Goal: Information Seeking & Learning: Learn about a topic

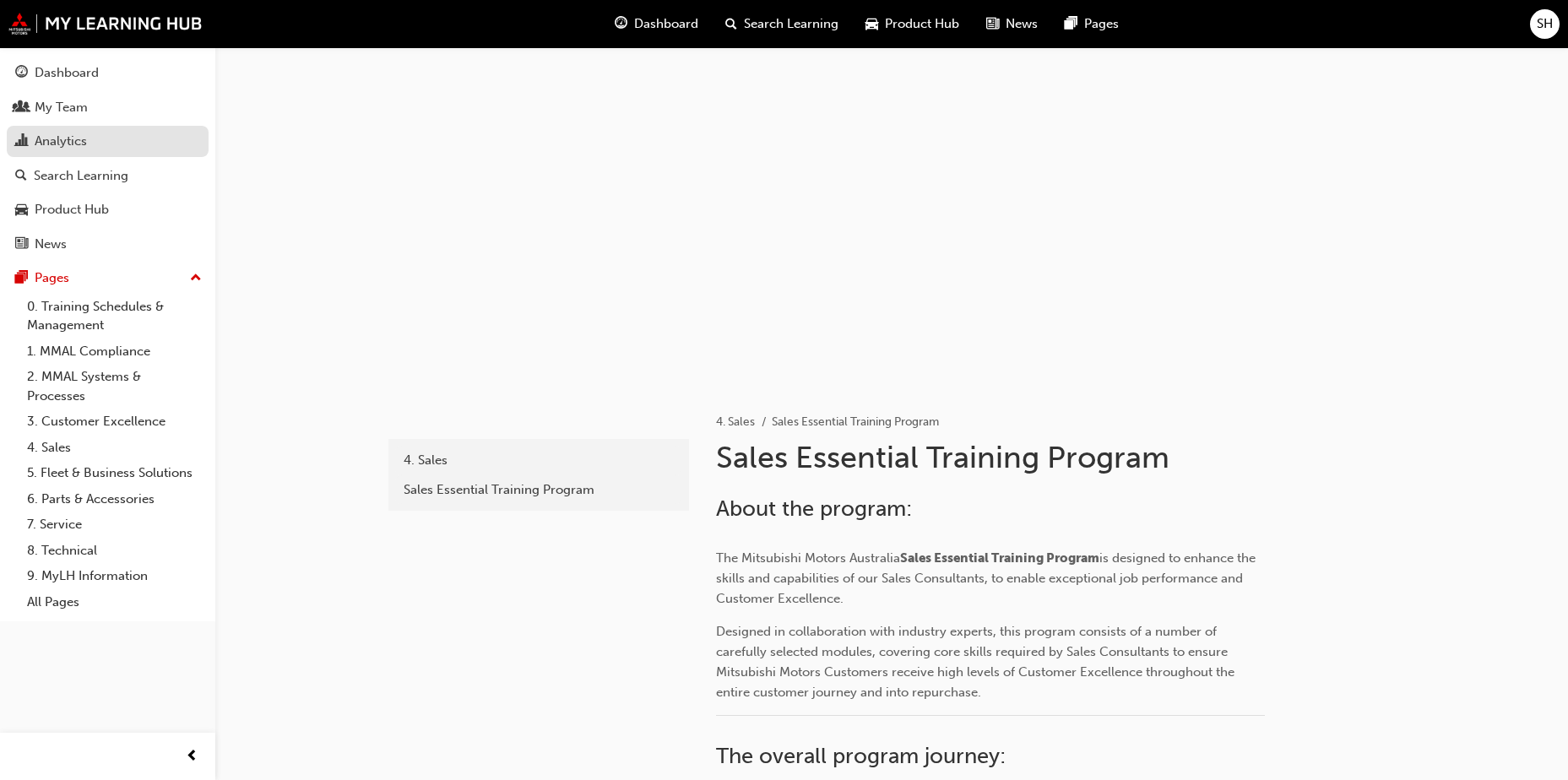
click at [85, 142] on div "Analytics" at bounding box center [61, 141] width 53 height 19
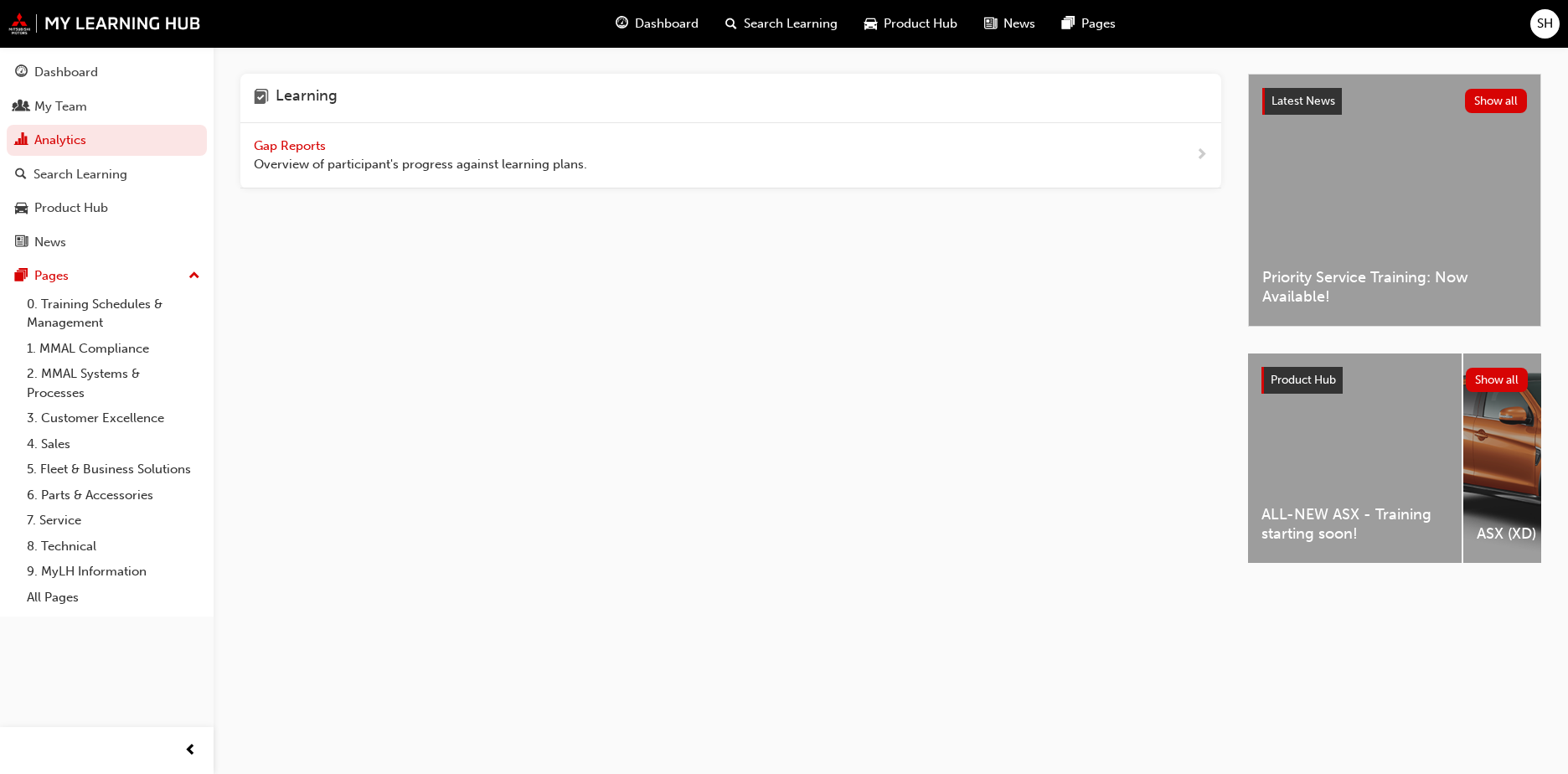
click at [1050, 157] on div "Gap Reports Overview of participant's progress against learning plans." at bounding box center [730, 155] width 981 height 65
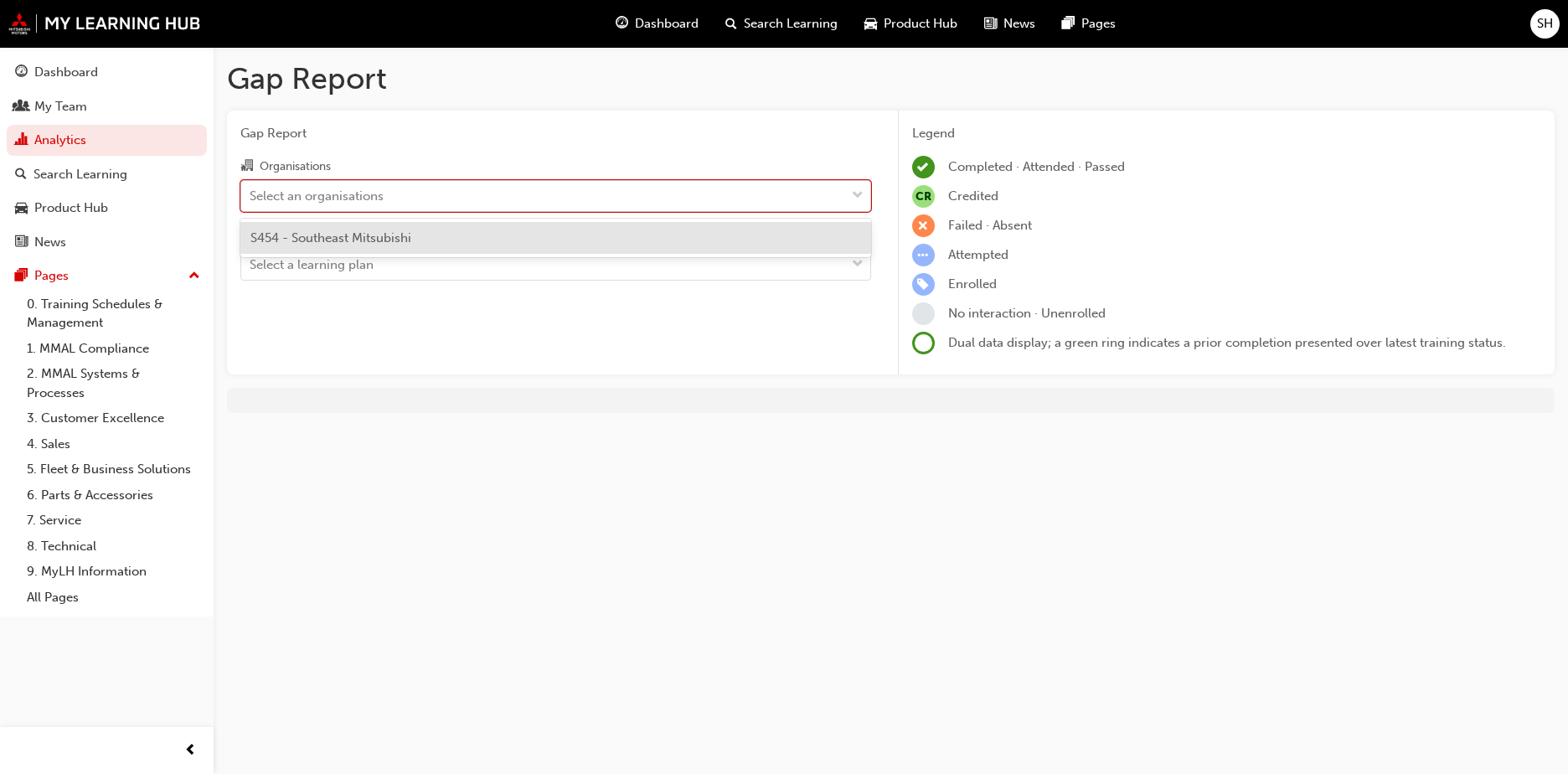
click at [766, 201] on div "Select an organisations" at bounding box center [543, 195] width 604 height 29
click at [251, 201] on input "Organisations option S454 - Southeast Mitsubishi focused, 1 of 1. 1 result avai…" at bounding box center [251, 195] width 2 height 14
click at [738, 237] on div "S454 - Southeast Mitsubishi" at bounding box center [555, 238] width 631 height 33
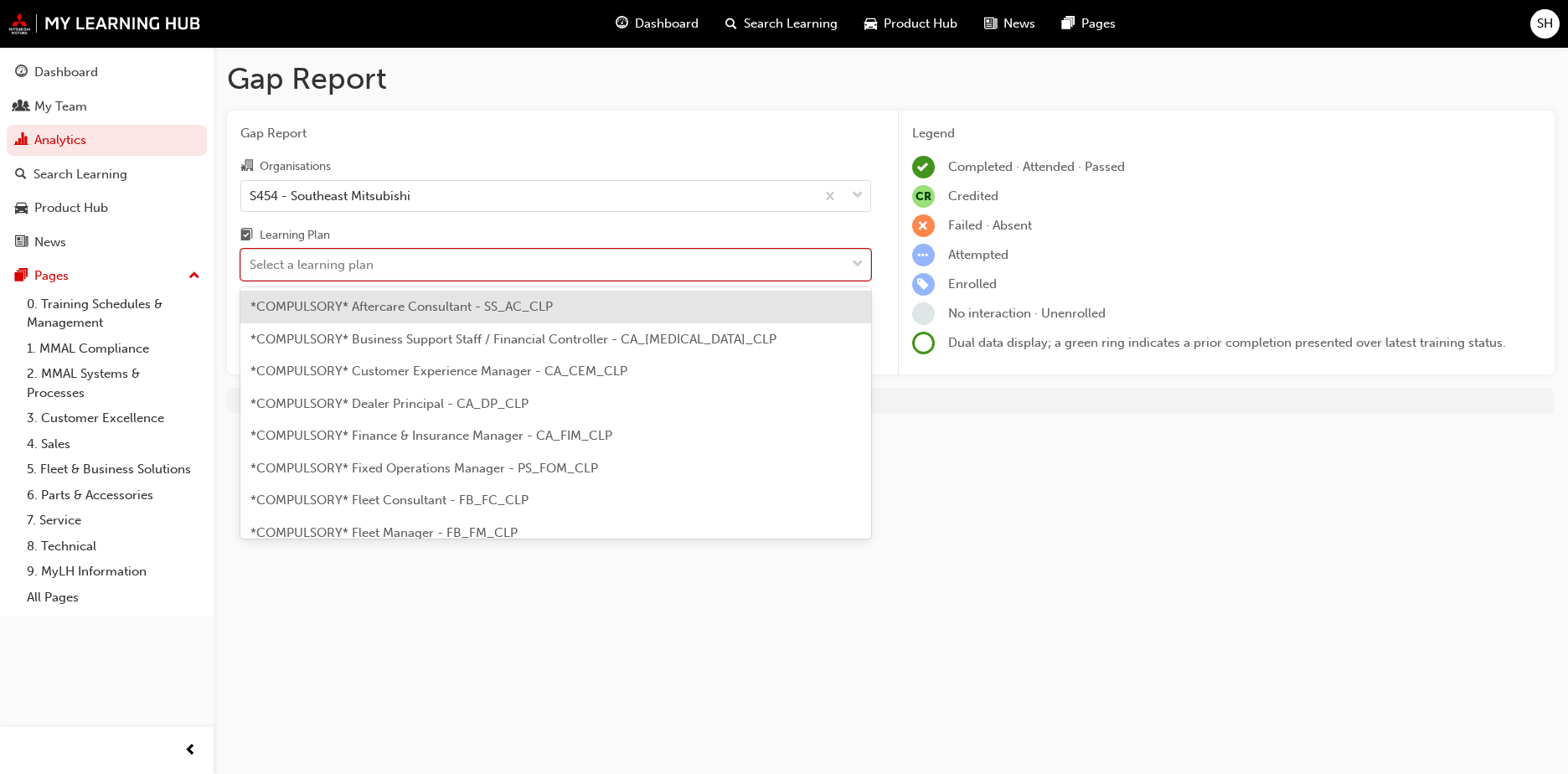
click at [738, 259] on div "Select a learning plan" at bounding box center [543, 265] width 604 height 29
click at [251, 259] on input "Learning Plan option *COMPULSORY* Aftercare Consultant - SS_AC_CLP focused, 1 o…" at bounding box center [251, 265] width 2 height 14
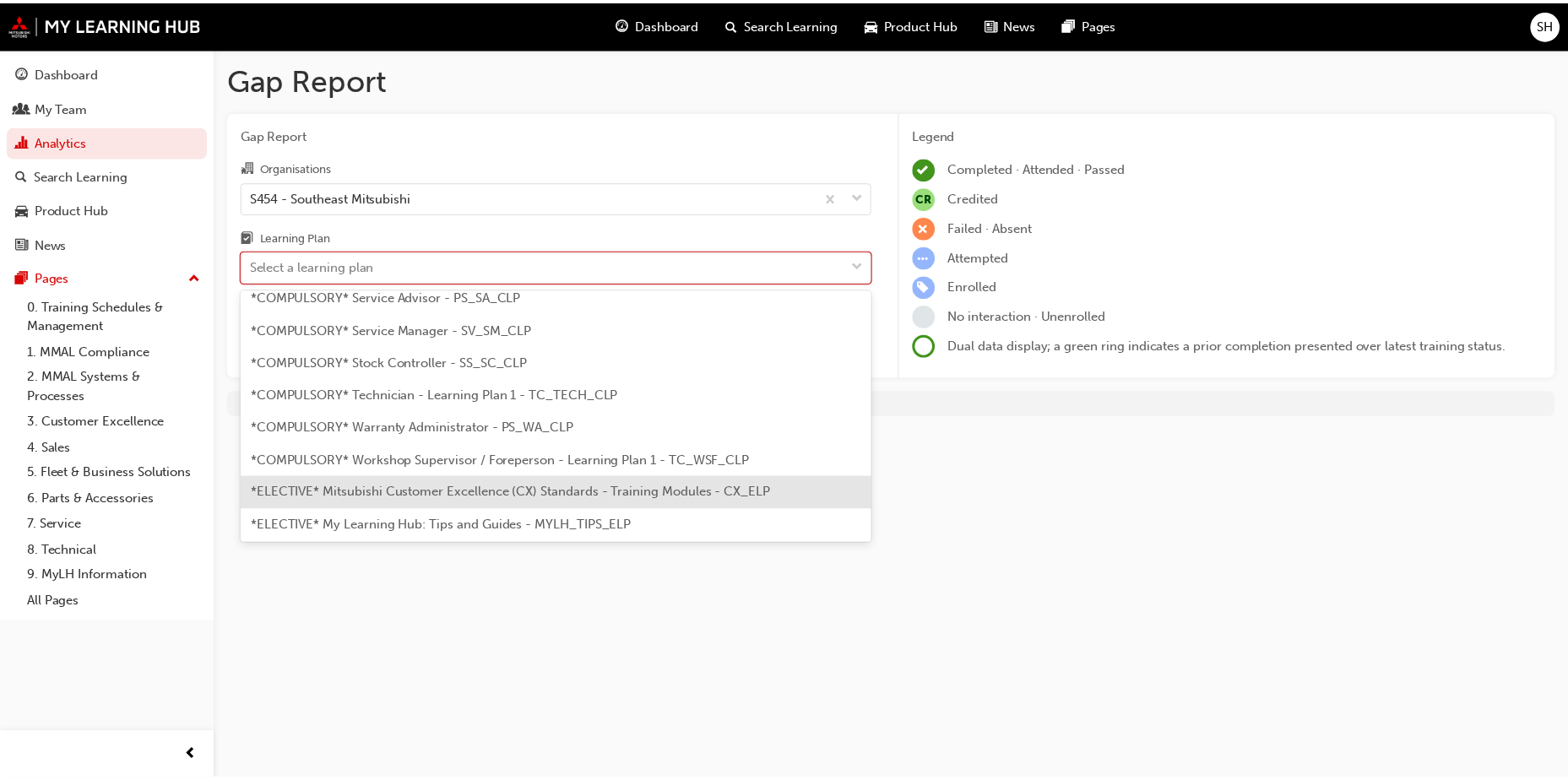
scroll to position [573, 0]
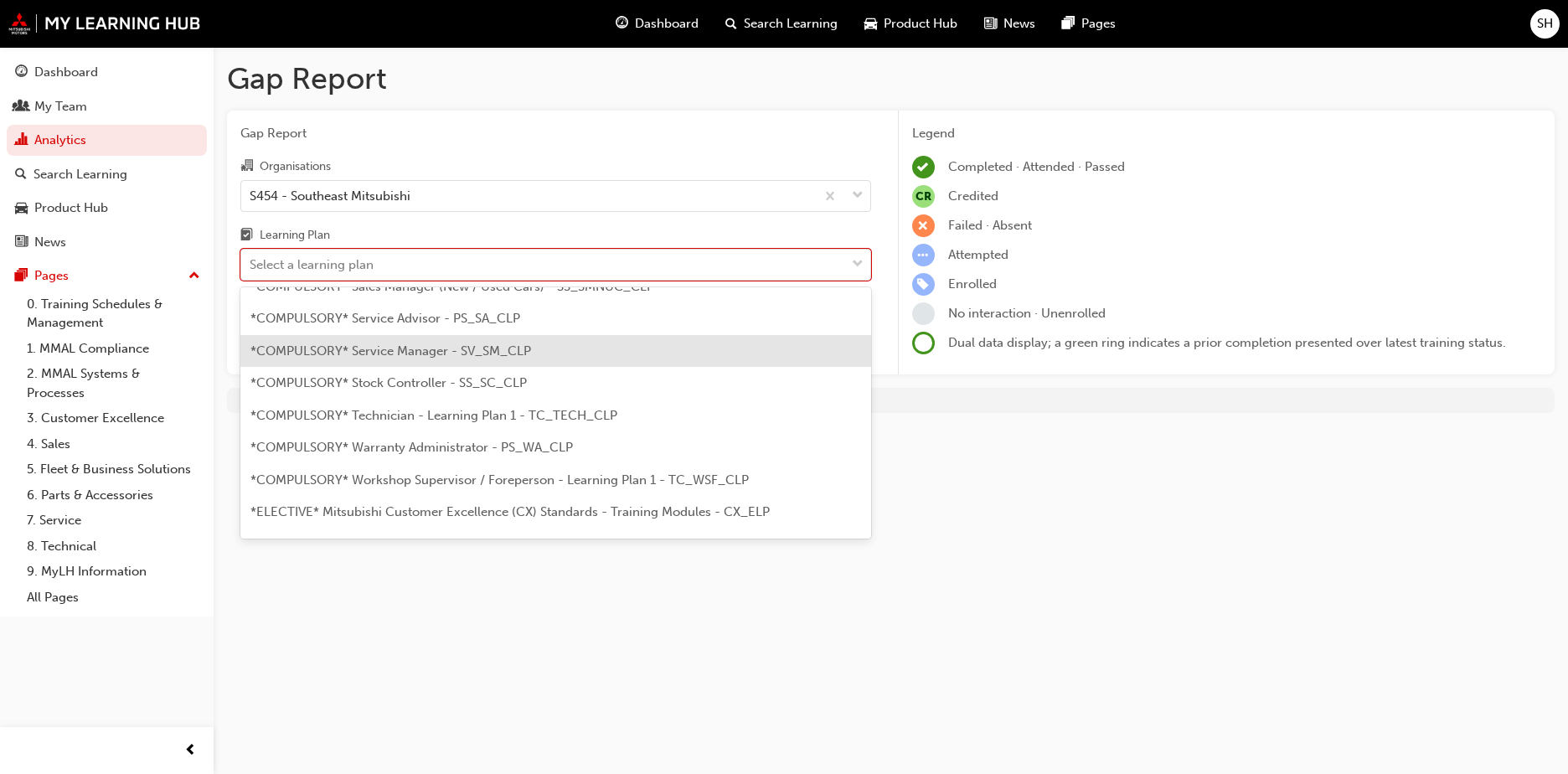
click at [584, 358] on div "*COMPULSORY* Service Manager - SV_SM_CLP" at bounding box center [555, 351] width 631 height 33
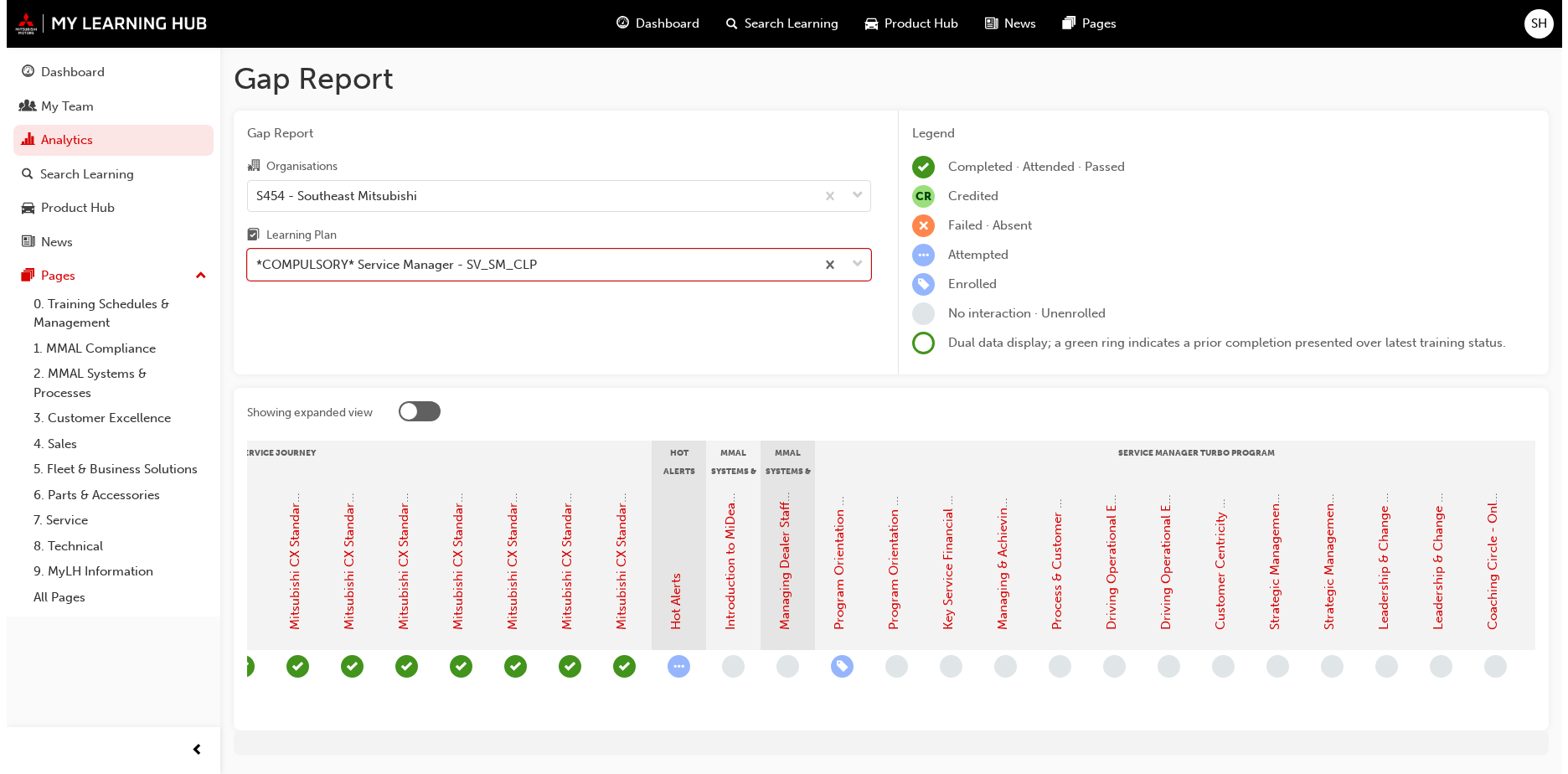
scroll to position [0, 1325]
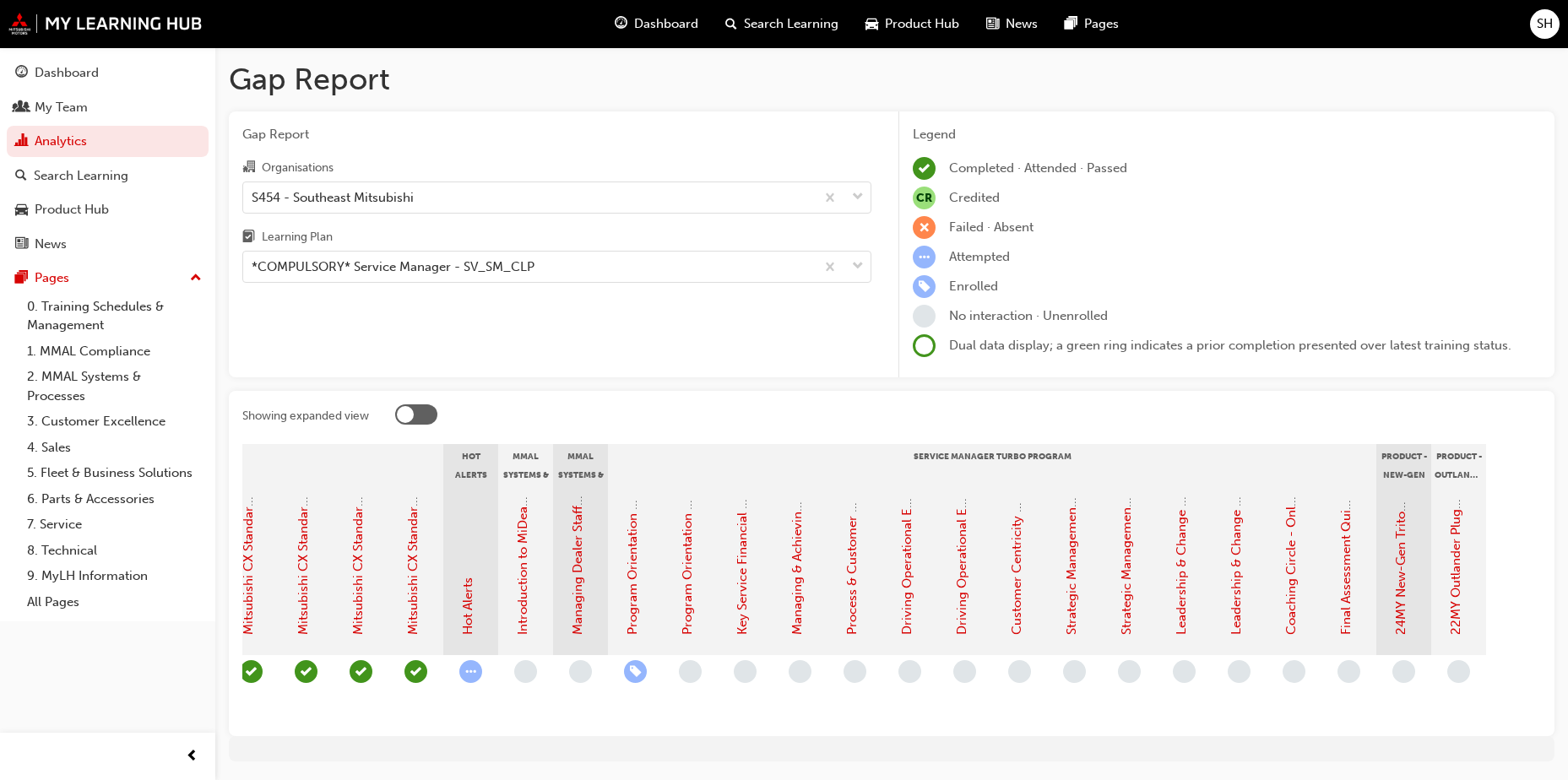
click at [1391, 598] on div "24MY New-Gen Triton (MV) - Product Training: eLearning" at bounding box center [1401, 565] width 19 height 139
click at [1404, 596] on link "24MY New-Gen Triton (MV) - Product Training: eLearning" at bounding box center [1401, 467] width 15 height 337
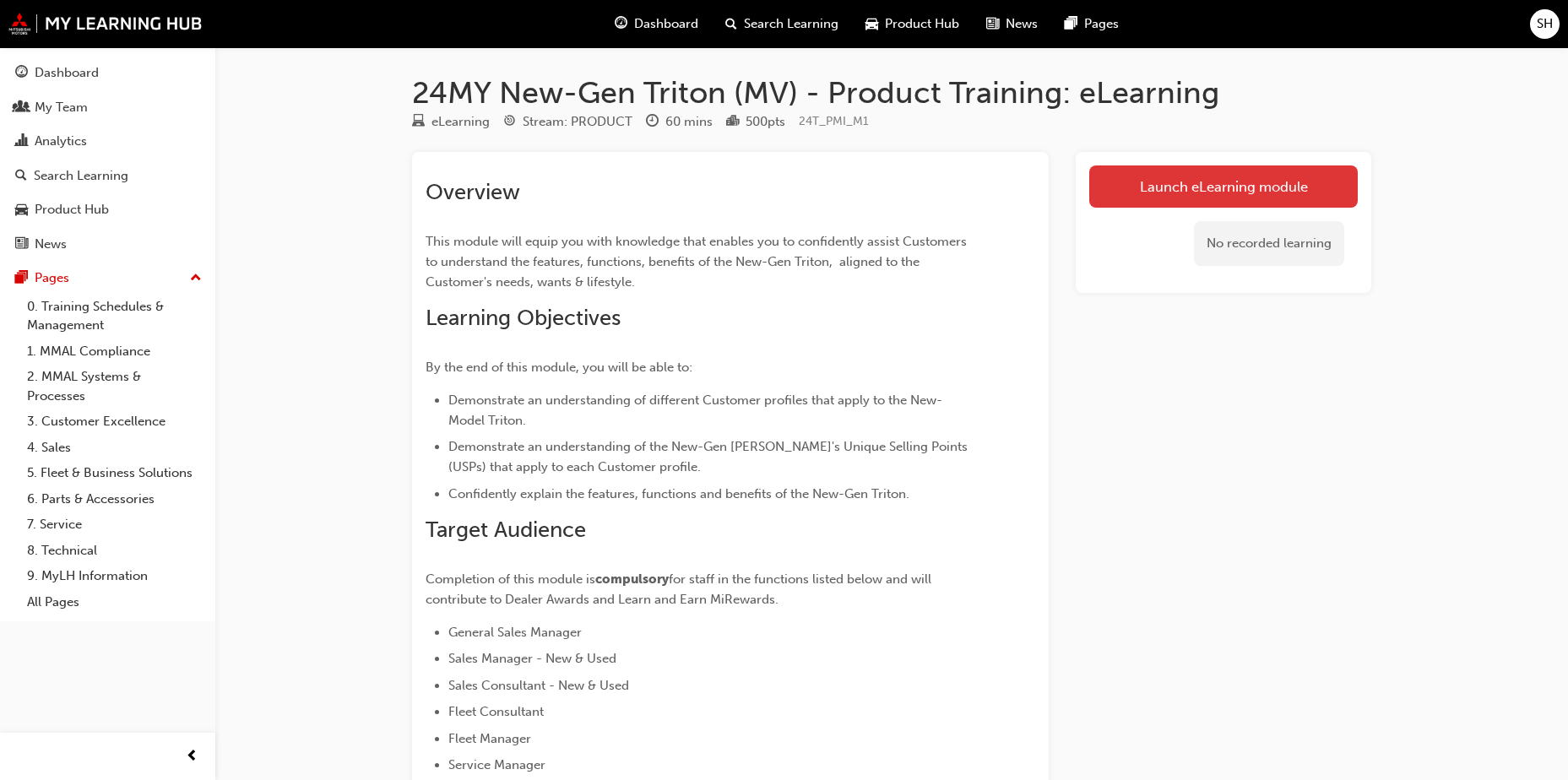
click at [1153, 182] on link "Launch eLearning module" at bounding box center [1223, 187] width 268 height 42
